Goal: Book appointment/travel/reservation

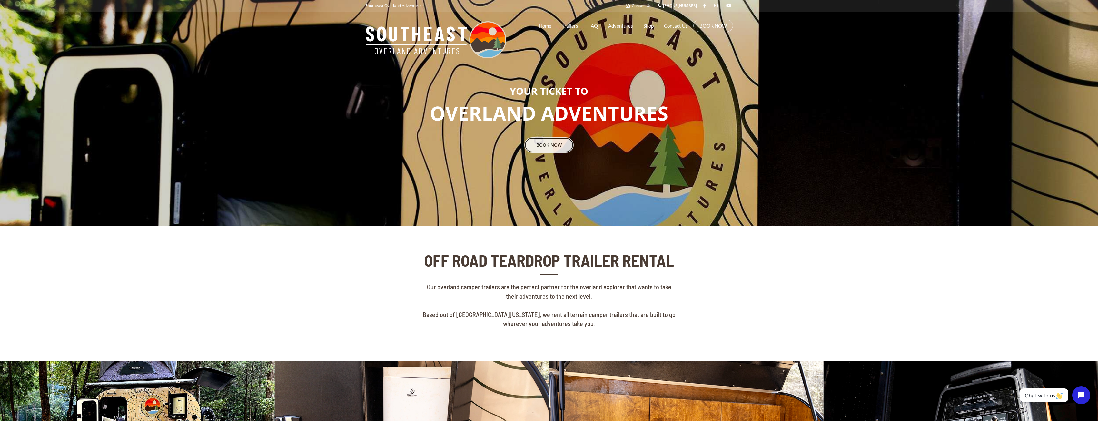
click at [548, 147] on link "BOOK NOW" at bounding box center [548, 144] width 49 height 15
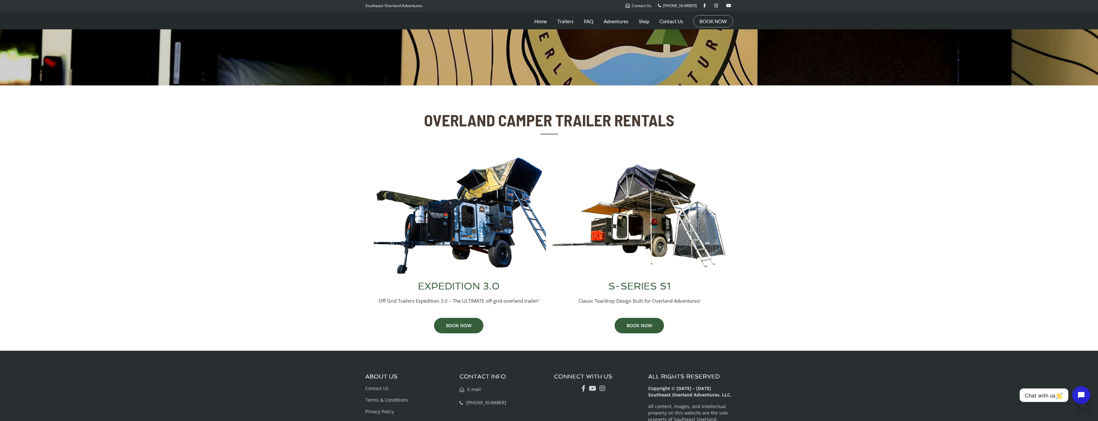
scroll to position [161, 0]
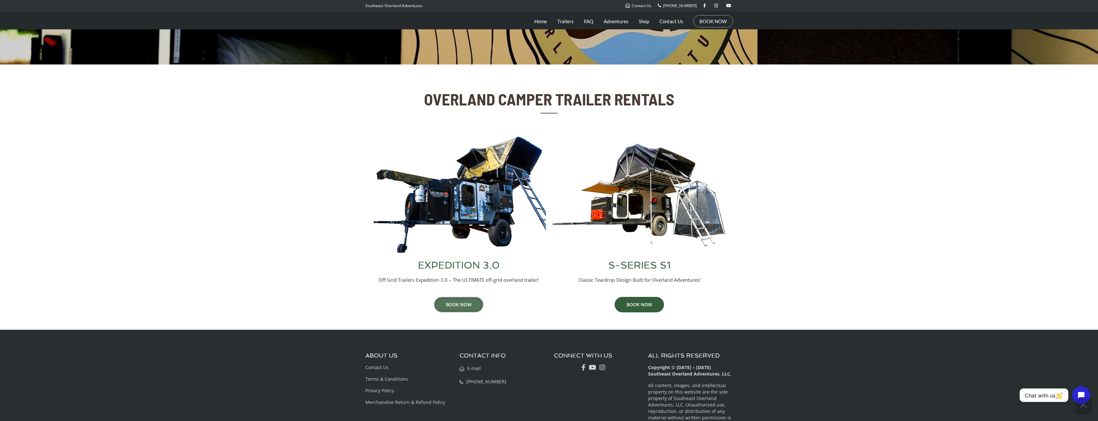
click at [454, 305] on link "BOOK NOW" at bounding box center [458, 304] width 49 height 15
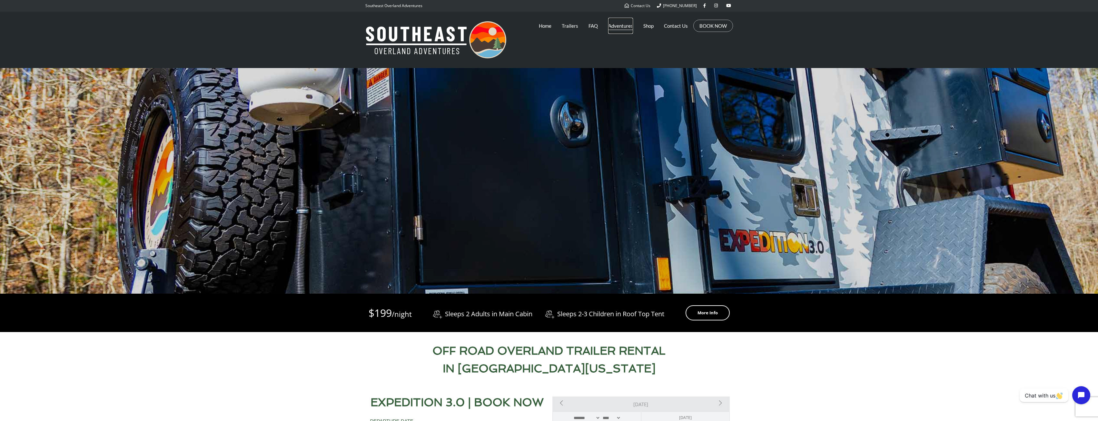
click at [618, 27] on link "Adventures" at bounding box center [620, 26] width 25 height 16
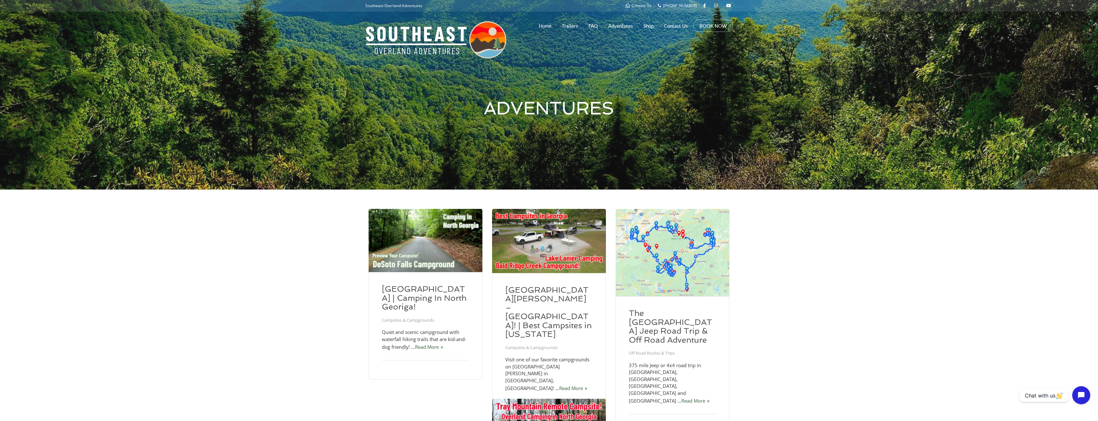
click at [655, 25] on li "Shop" at bounding box center [648, 26] width 20 height 16
click at [648, 26] on link "Shop" at bounding box center [648, 26] width 10 height 16
